Goal: Book appointment/travel/reservation

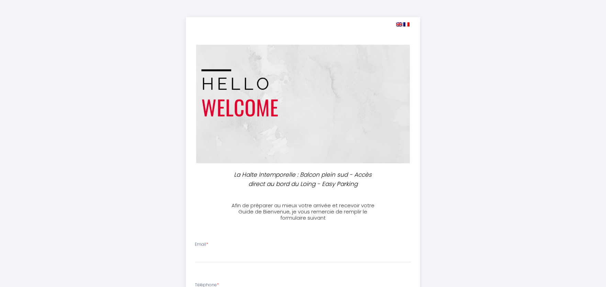
select select
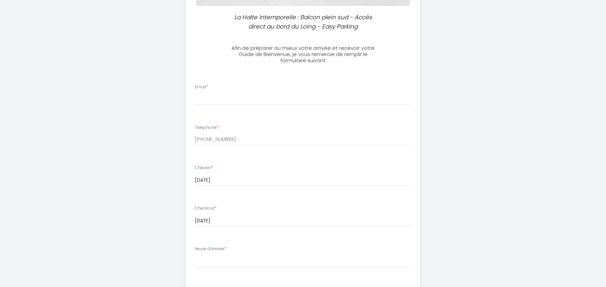
scroll to position [229, 0]
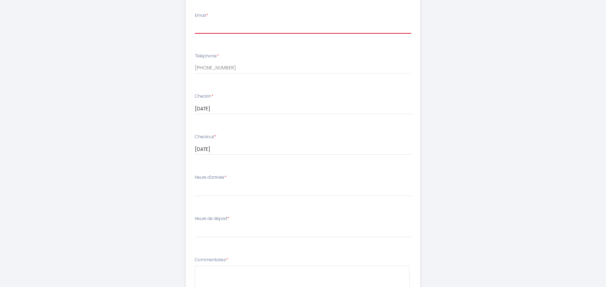
click at [236, 23] on input "Email *" at bounding box center [303, 27] width 217 height 12
type input "[PERSON_NAME][EMAIL_ADDRESS][DOMAIN_NAME]"
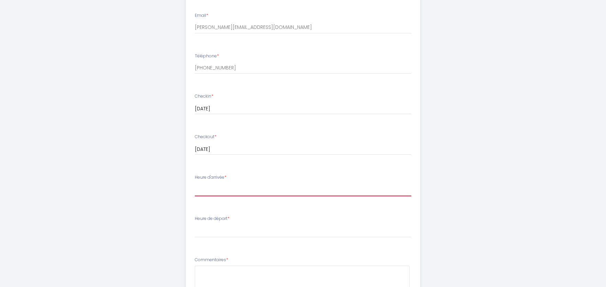
click at [223, 188] on select "14:00 14:30 15:00 15:30 16:00 16:30 17:00 17:30 18:00 18:30 19:00 19:30 20:00 2…" at bounding box center [303, 189] width 217 height 13
select select "18:00"
click at [195, 183] on select "14:00 14:30 15:00 15:30 16:00 16:30 17:00 17:30 18:00 18:30 19:00 19:30 20:00 2…" at bounding box center [303, 189] width 217 height 13
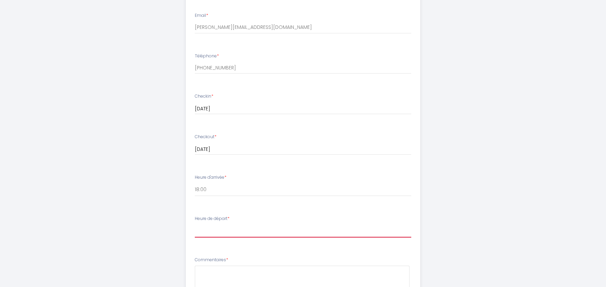
click at [218, 230] on select "00:00 00:30 01:00 01:30 02:00 02:30 03:00 03:30 04:00 04:30 05:00 05:30 06:00 0…" at bounding box center [303, 230] width 217 height 13
select select "08:00"
click at [195, 224] on select "00:00 00:30 01:00 01:30 02:00 02:30 03:00 03:30 04:00 04:30 05:00 05:30 06:00 0…" at bounding box center [303, 230] width 217 height 13
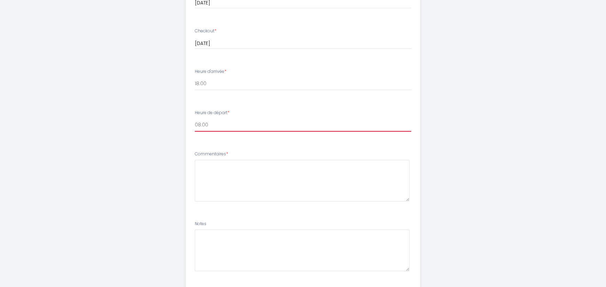
scroll to position [366, 0]
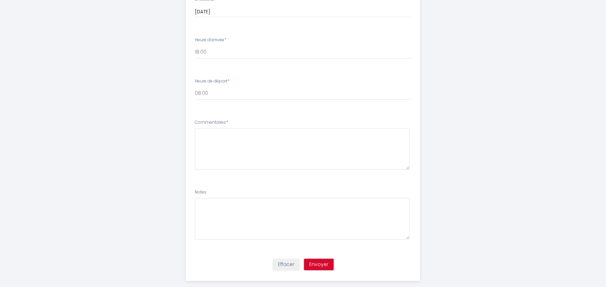
click at [317, 259] on button "Envoyer" at bounding box center [319, 265] width 30 height 12
click at [320, 164] on textarea at bounding box center [302, 149] width 215 height 42
type textarea "Depart vendredi matin vers 8h"
click at [320, 277] on div "Effacer Envoyer" at bounding box center [303, 267] width 243 height 26
click at [322, 268] on button "Envoyer" at bounding box center [319, 265] width 30 height 12
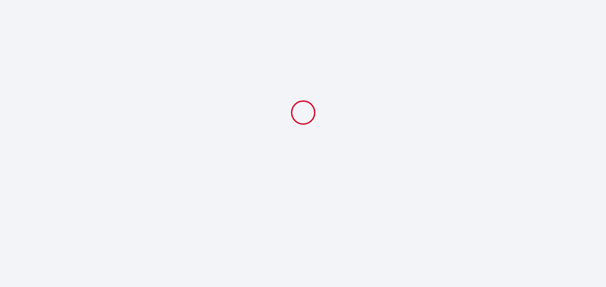
scroll to position [0, 0]
select select "18:00"
select select "08:00"
